Goal: Find specific page/section: Find specific page/section

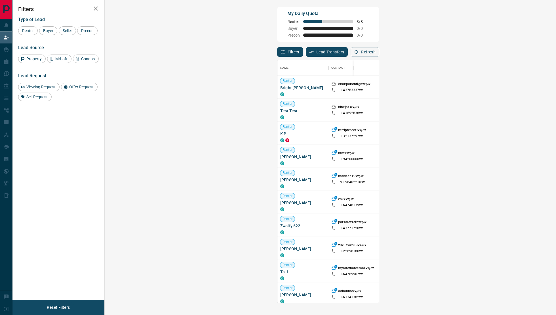
scroll to position [243, 439]
click at [379, 49] on button "Refresh" at bounding box center [365, 52] width 29 height 10
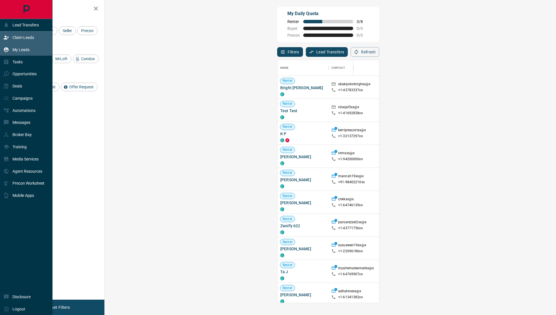
click at [16, 49] on p "My Leads" at bounding box center [20, 49] width 17 height 5
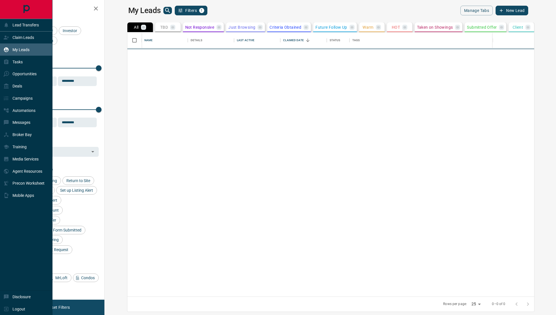
scroll to position [264, 449]
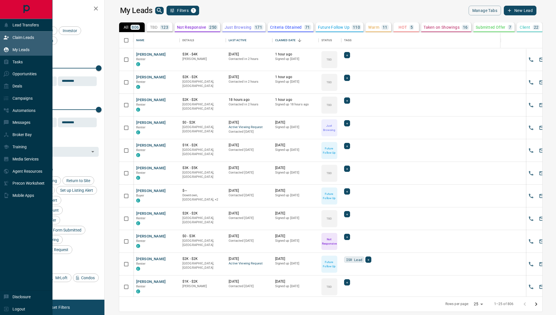
click at [29, 39] on p "Claim Leads" at bounding box center [23, 37] width 22 height 5
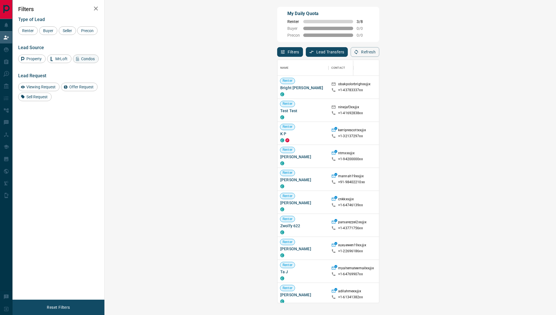
scroll to position [243, 439]
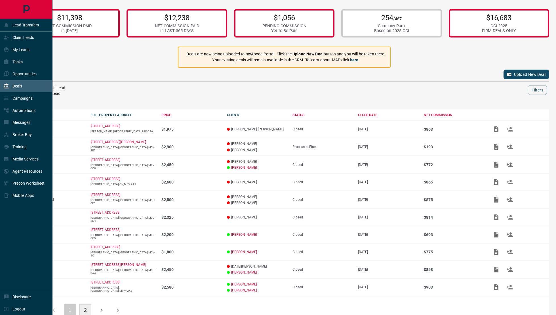
scroll to position [13, 0]
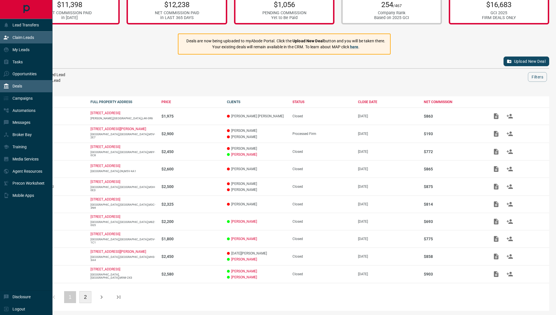
click at [45, 33] on div "Claim Leads" at bounding box center [26, 37] width 52 height 12
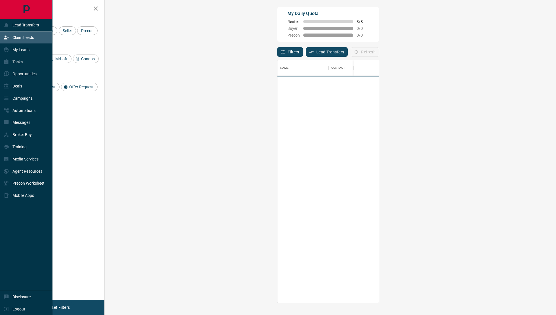
scroll to position [243, 439]
